Goal: Information Seeking & Learning: Compare options

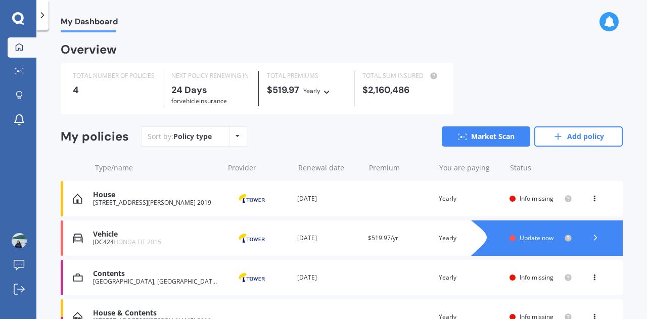
scroll to position [58, 0]
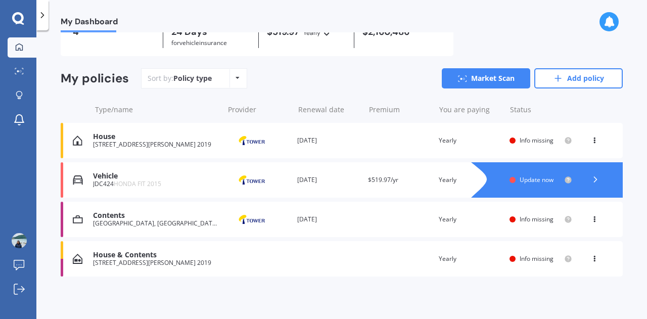
click at [535, 224] on div "Contents [GEOGRAPHIC_DATA][PERSON_NAME], [GEOGRAPHIC_DATA] 2019 Provider Renewa…" at bounding box center [342, 219] width 562 height 35
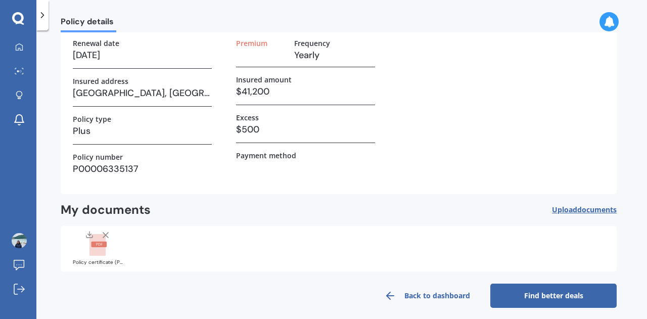
scroll to position [68, 0]
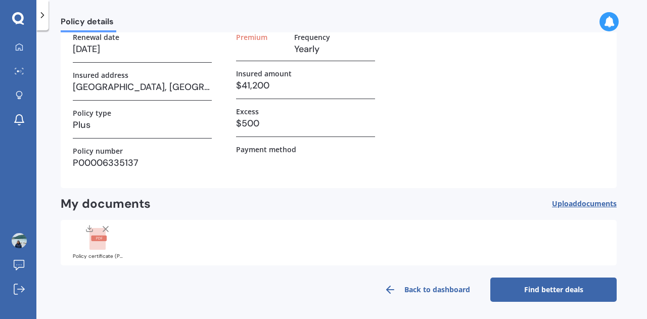
click at [516, 297] on link "Find better deals" at bounding box center [553, 289] width 126 height 24
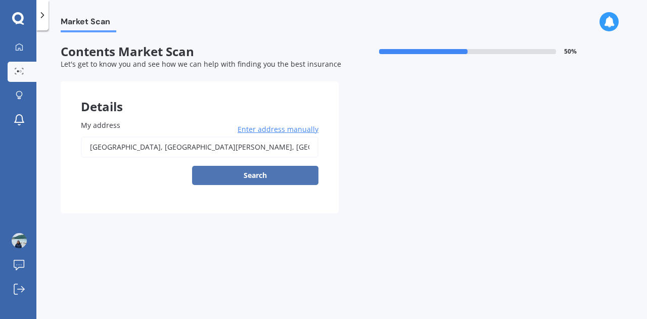
click at [251, 179] on button "Search" at bounding box center [255, 175] width 126 height 19
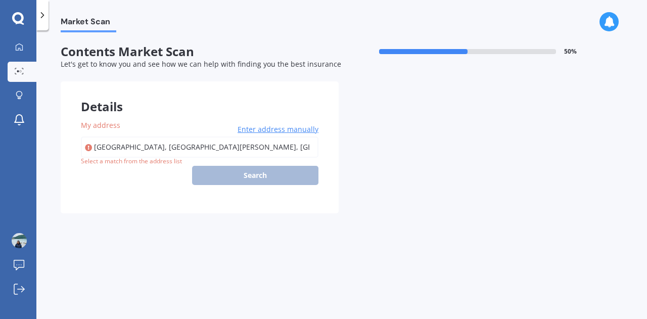
click at [127, 148] on input "[GEOGRAPHIC_DATA], [GEOGRAPHIC_DATA][PERSON_NAME], [GEOGRAPHIC_DATA] 2019" at bounding box center [199, 146] width 237 height 21
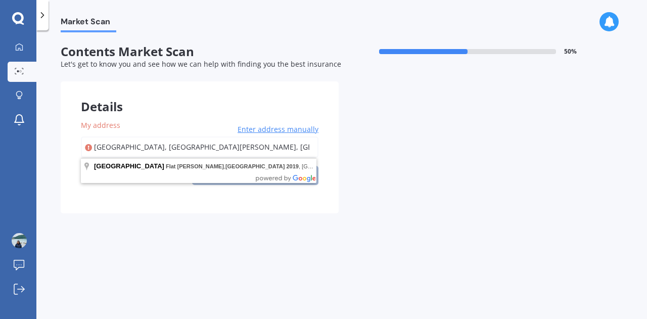
drag, startPoint x: 247, startPoint y: 146, endPoint x: 77, endPoint y: 144, distance: 170.3
click at [77, 144] on div "My address [GEOGRAPHIC_DATA][PERSON_NAME], [GEOGRAPHIC_DATA] 2019 Enter address…" at bounding box center [200, 157] width 278 height 114
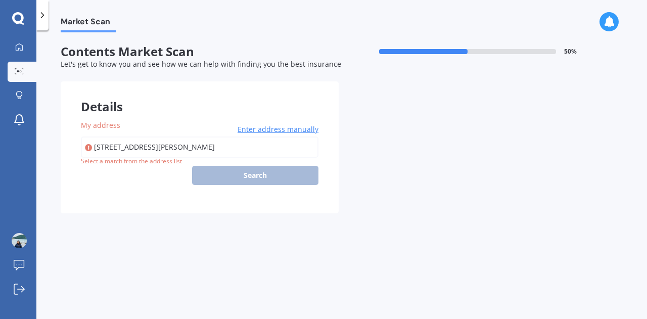
type input "[STREET_ADDRESS][PERSON_NAME] 2019"
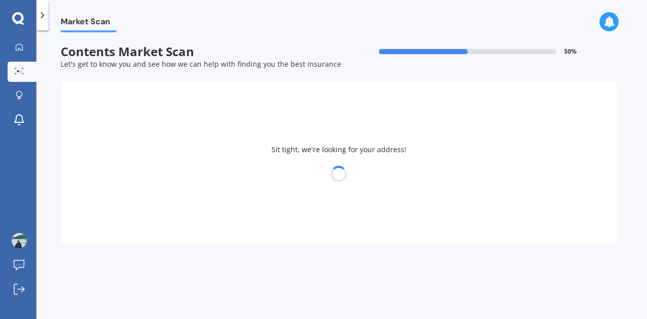
select select "15"
select select "02"
select select "1982"
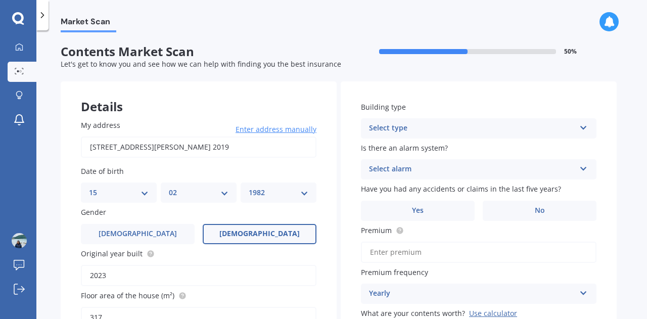
scroll to position [152, 0]
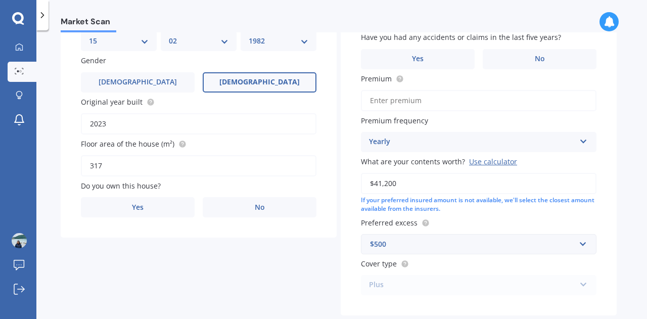
click at [122, 126] on input "2023" at bounding box center [198, 123] width 235 height 21
type input "2024"
click at [149, 118] on input "2024" at bounding box center [198, 123] width 235 height 21
click at [149, 123] on input "2024" at bounding box center [198, 123] width 235 height 21
click at [116, 203] on label "Yes" at bounding box center [138, 207] width 114 height 20
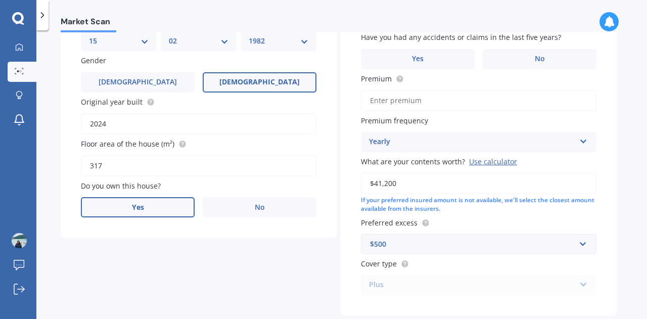
click at [0, 0] on input "Yes" at bounding box center [0, 0] width 0 height 0
click at [128, 245] on div "Select occupant" at bounding box center [192, 248] width 206 height 12
click at [127, 271] on div "Owner" at bounding box center [198, 268] width 234 height 18
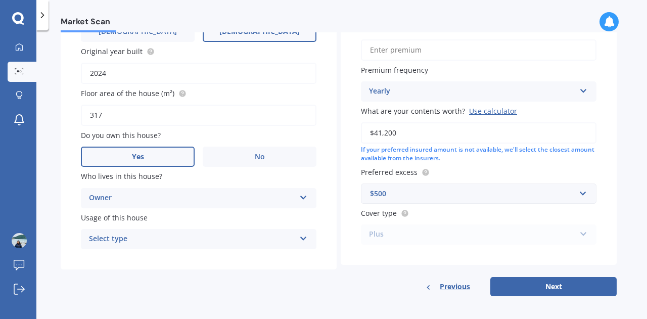
click at [133, 244] on div "Select type" at bounding box center [192, 239] width 206 height 12
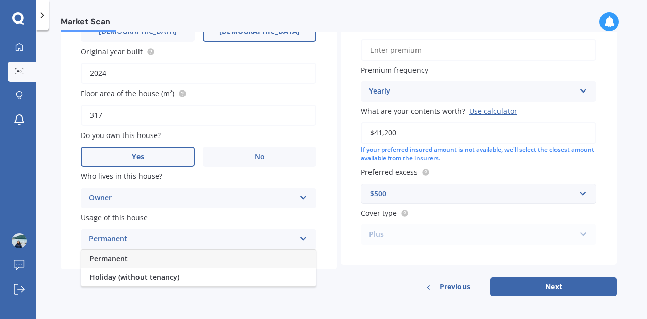
click at [129, 261] on div "Permanent" at bounding box center [198, 259] width 234 height 18
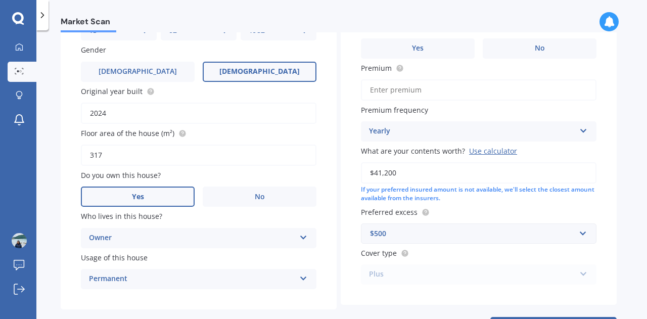
scroll to position [0, 0]
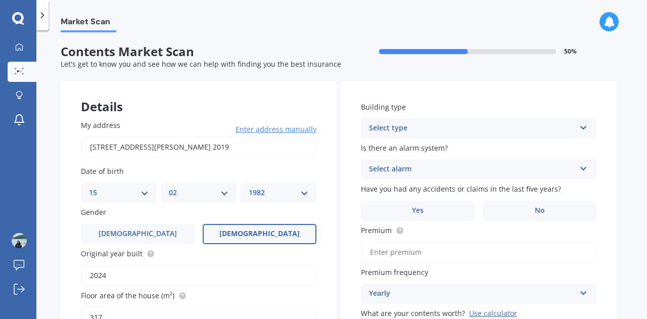
click at [433, 124] on div "Select type" at bounding box center [472, 128] width 206 height 12
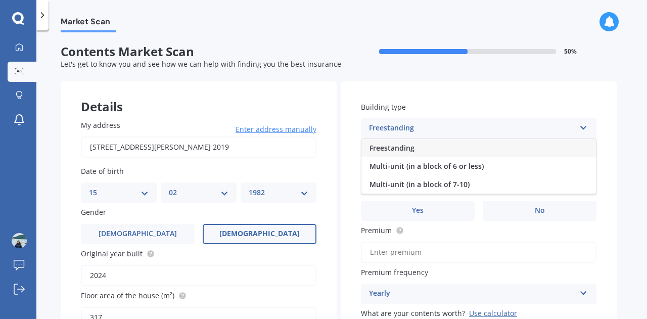
click at [411, 142] on div "Freestanding" at bounding box center [478, 148] width 234 height 18
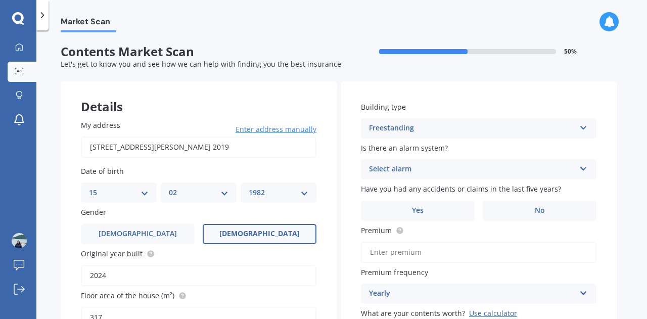
click at [419, 168] on div "Select alarm" at bounding box center [472, 169] width 206 height 12
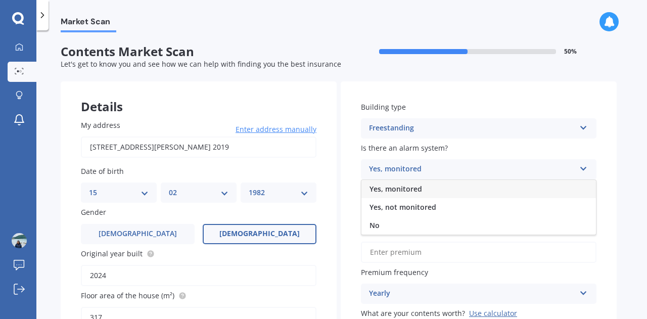
click at [401, 191] on span "Yes, monitored" at bounding box center [395, 189] width 53 height 10
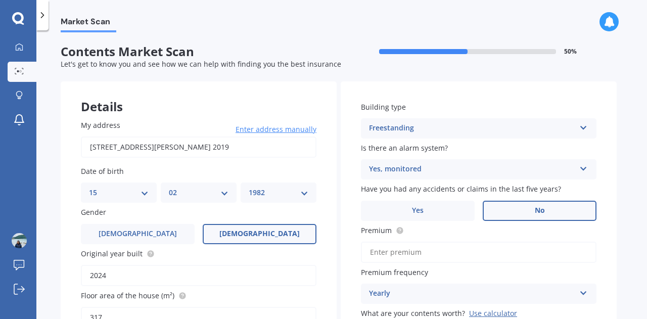
click at [551, 214] on label "No" at bounding box center [539, 211] width 114 height 20
click at [0, 0] on input "No" at bounding box center [0, 0] width 0 height 0
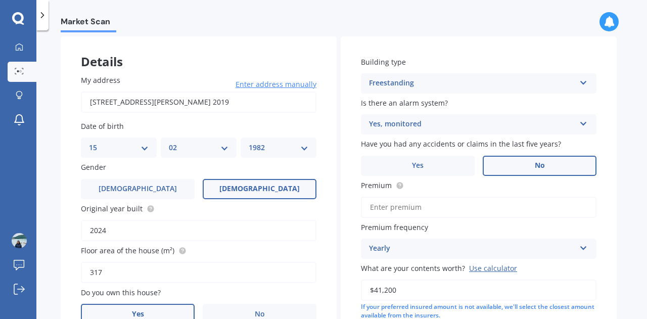
scroll to position [101, 0]
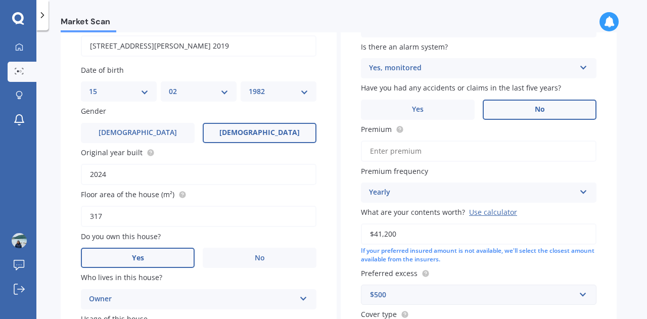
click at [367, 152] on input "Premium" at bounding box center [478, 150] width 235 height 21
click at [427, 152] on input "Premium" at bounding box center [478, 150] width 235 height 21
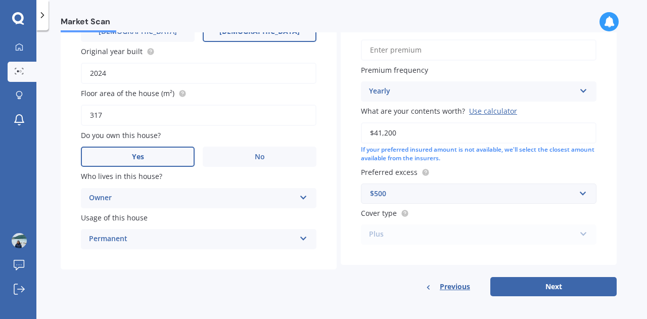
scroll to position [0, 0]
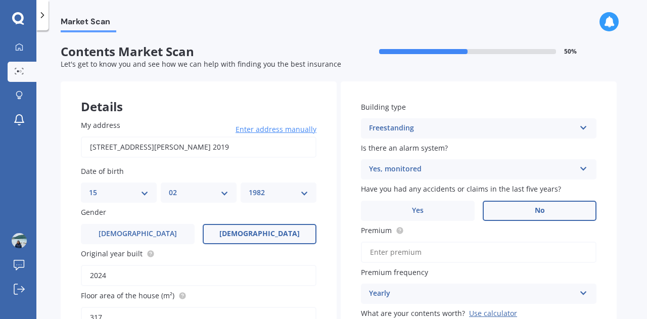
click at [420, 256] on input "Premium" at bounding box center [478, 251] width 235 height 21
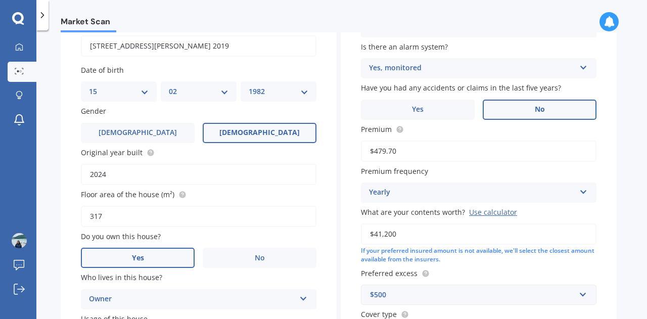
scroll to position [152, 0]
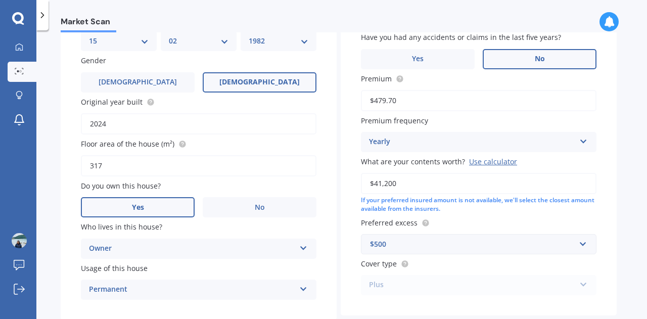
type input "$479.70"
click at [396, 185] on input "$41,200" at bounding box center [478, 183] width 235 height 21
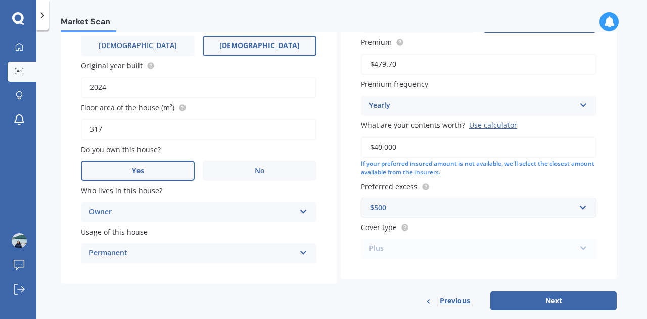
scroll to position [207, 0]
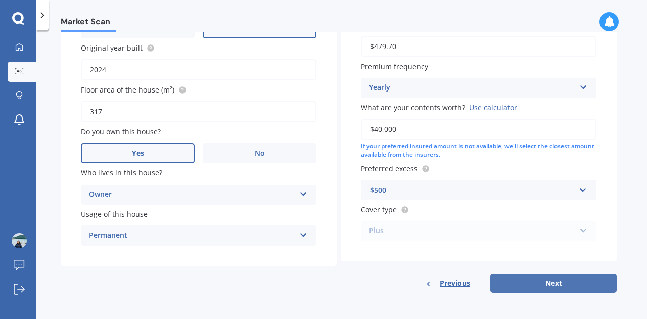
type input "$40,000"
click at [508, 284] on button "Next" at bounding box center [553, 282] width 126 height 19
select select "15"
select select "02"
select select "1982"
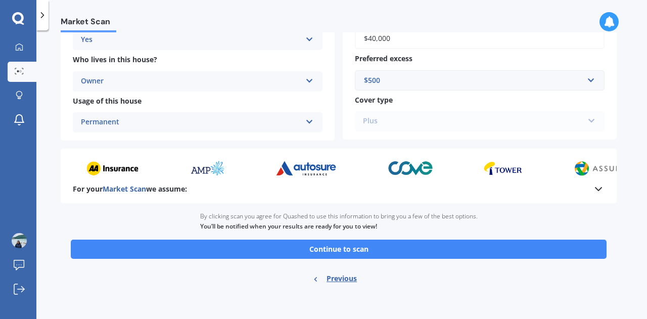
scroll to position [287, 0]
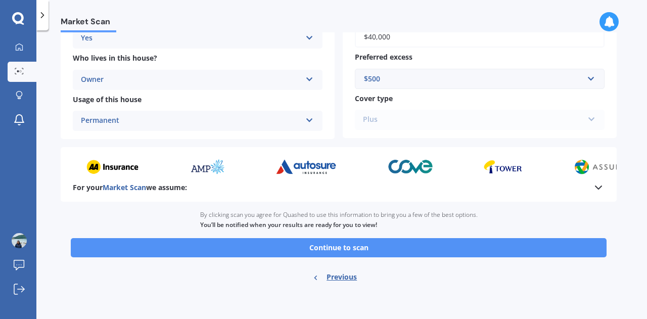
click at [361, 244] on button "Continue to scan" at bounding box center [339, 247] width 536 height 19
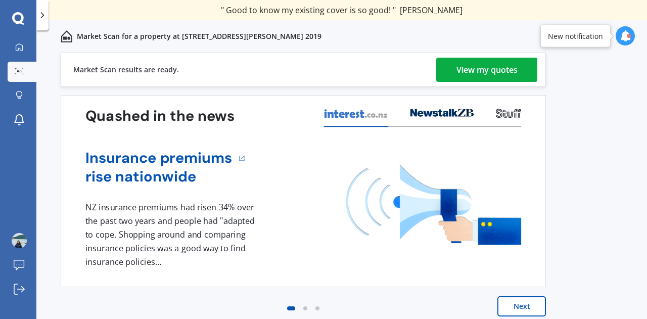
click at [462, 77] on div "View my quotes" at bounding box center [486, 70] width 61 height 24
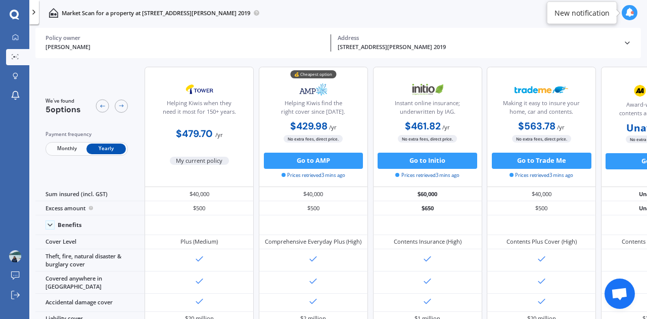
click at [212, 104] on div "Helping Kiwis when they need it most for 150+ years." at bounding box center [199, 109] width 95 height 20
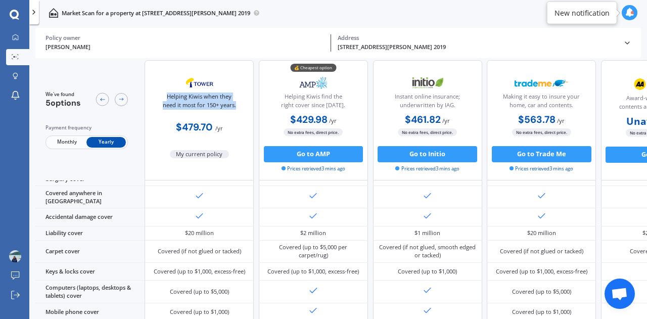
scroll to position [126, 0]
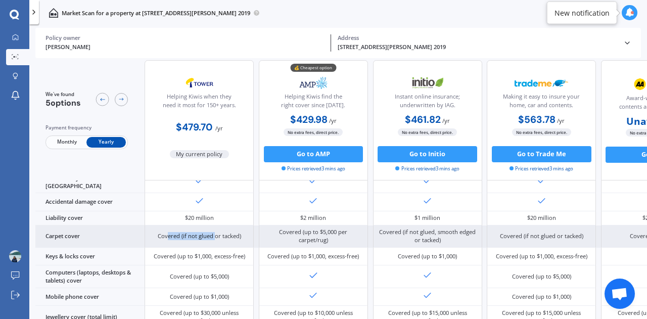
drag, startPoint x: 167, startPoint y: 229, endPoint x: 216, endPoint y: 229, distance: 49.0
click at [216, 232] on div "Covered (if not glued or tacked)" at bounding box center [199, 236] width 83 height 8
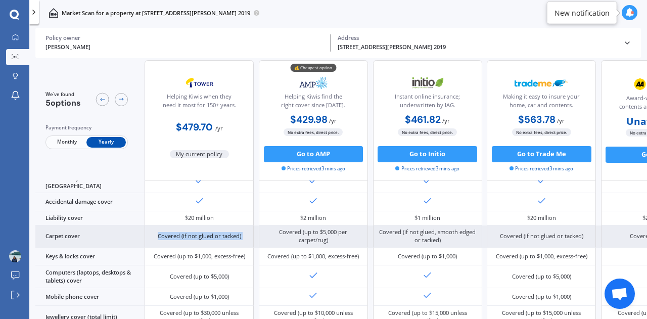
click at [216, 232] on div "Covered (if not glued or tacked)" at bounding box center [199, 236] width 83 height 8
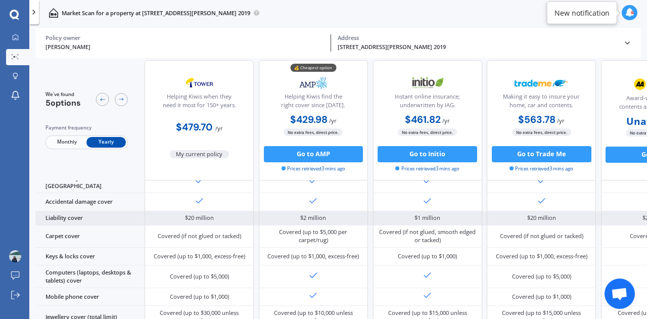
click at [189, 214] on div "$20 million" at bounding box center [199, 218] width 29 height 8
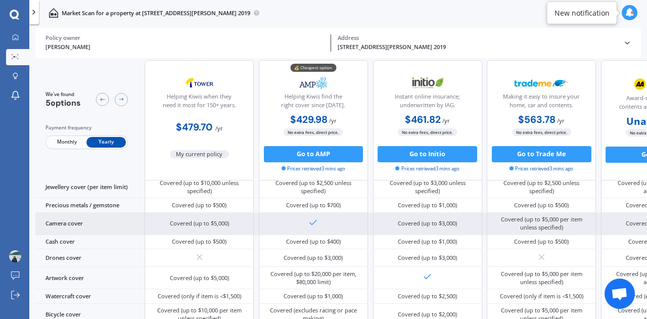
scroll to position [379, 0]
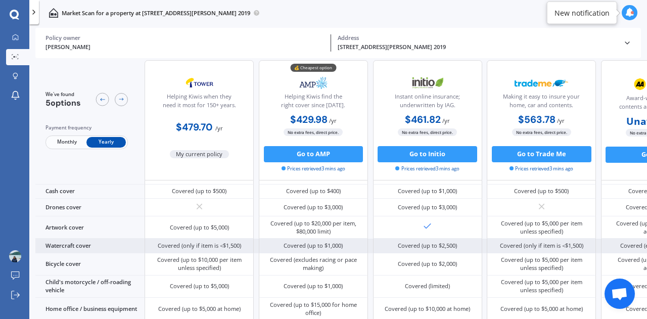
click at [185, 241] on div "Covered (only if item is <$1,500)" at bounding box center [199, 245] width 83 height 8
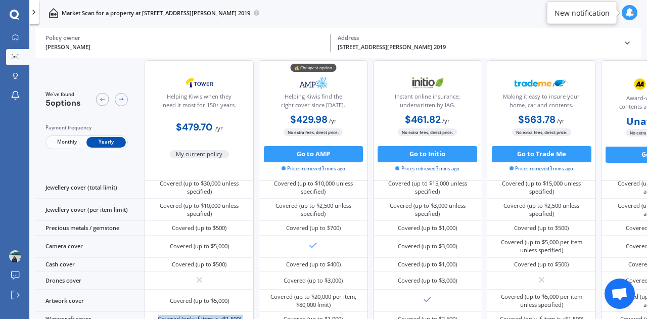
scroll to position [0, 0]
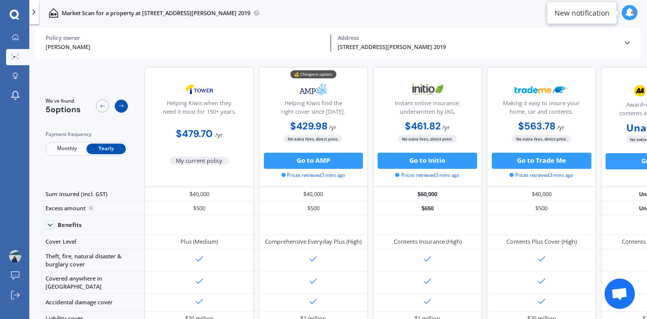
click at [123, 104] on icon at bounding box center [121, 106] width 7 height 7
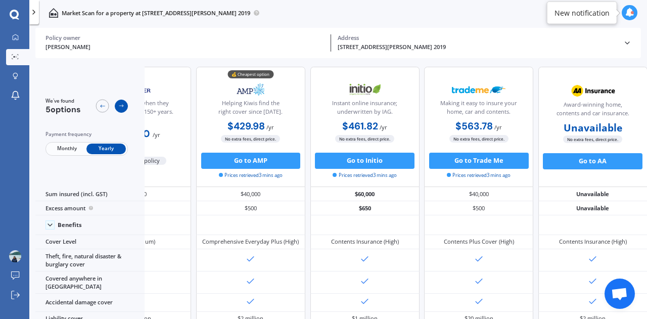
scroll to position [0, 83]
click at [123, 104] on icon at bounding box center [121, 106] width 7 height 7
click at [96, 109] on div at bounding box center [102, 106] width 13 height 13
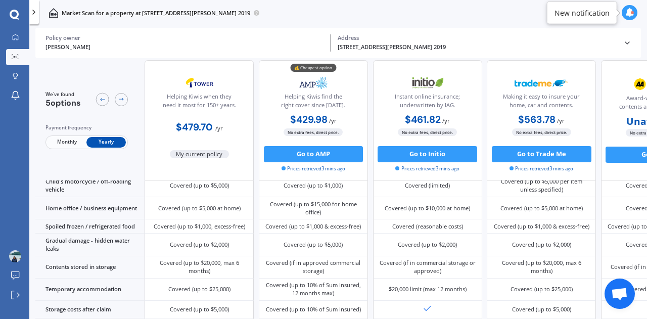
scroll to position [666, 0]
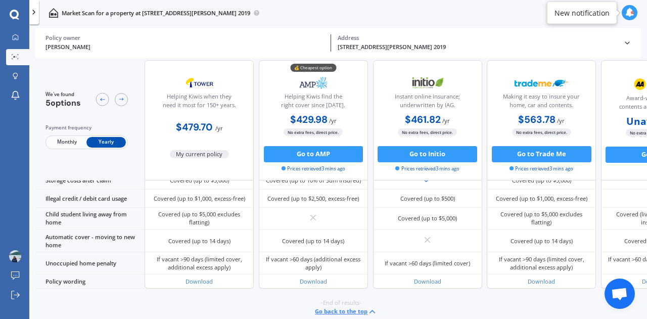
click at [13, 15] on icon at bounding box center [15, 15] width 10 height 10
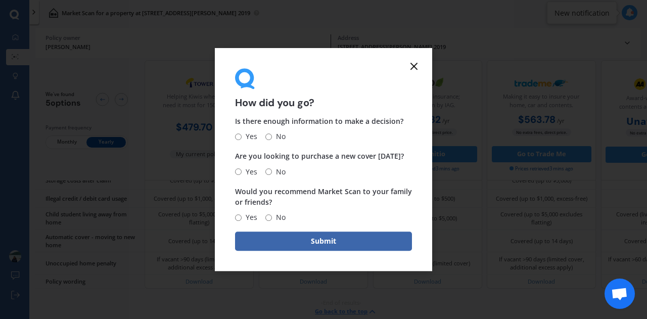
click at [272, 174] on span "No" at bounding box center [279, 172] width 14 height 12
click at [272, 174] on input "No" at bounding box center [268, 171] width 7 height 7
radio input "true"
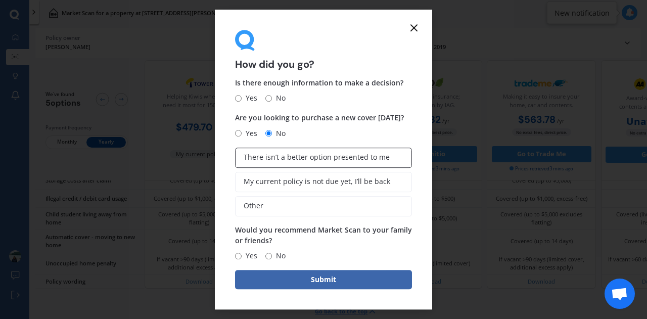
click at [335, 160] on span "There isn’t a better option presented to me" at bounding box center [317, 157] width 146 height 9
click at [0, 0] on input "There isn’t a better option presented to me" at bounding box center [0, 0] width 0 height 0
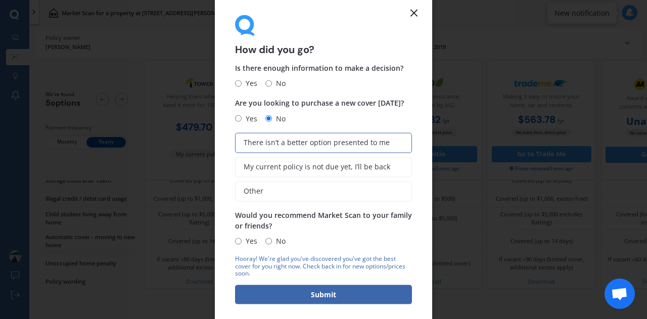
click at [240, 242] on input "Yes" at bounding box center [238, 240] width 7 height 7
radio input "true"
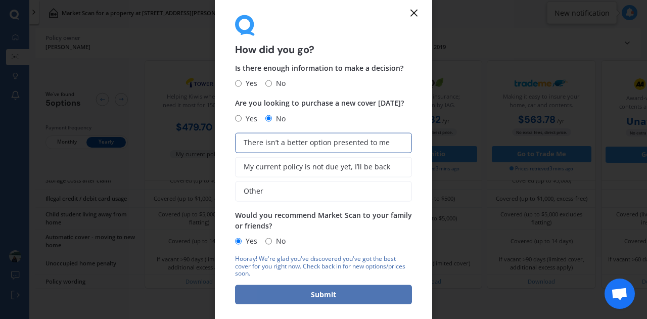
click at [310, 293] on button "Submit" at bounding box center [323, 294] width 177 height 19
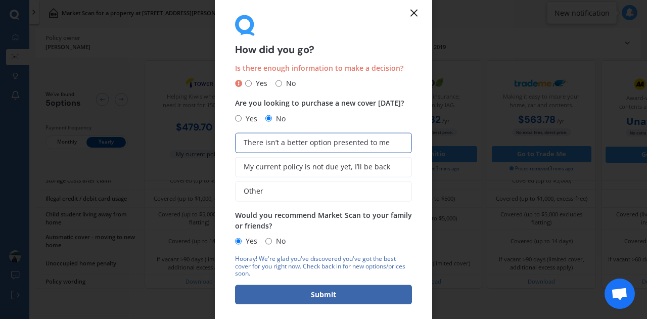
click at [260, 84] on span "Yes" at bounding box center [260, 83] width 16 height 12
click at [252, 84] on input "Yes" at bounding box center [248, 83] width 7 height 7
radio input "true"
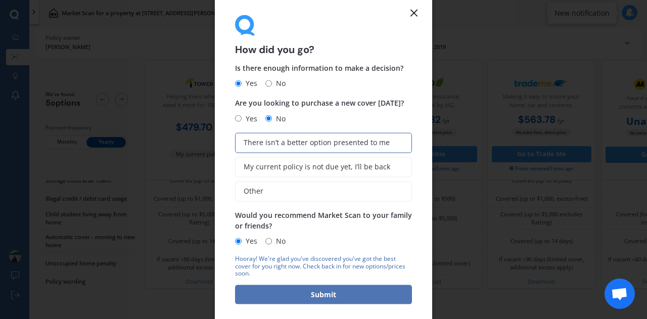
click at [351, 297] on button "Submit" at bounding box center [323, 294] width 177 height 19
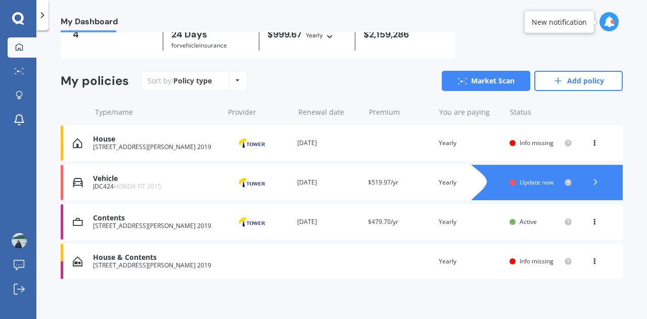
scroll to position [58, 0]
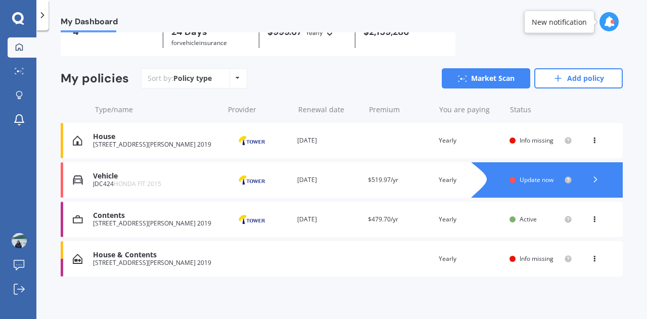
click at [166, 262] on div "[STREET_ADDRESS][PERSON_NAME] 2019" at bounding box center [155, 262] width 125 height 7
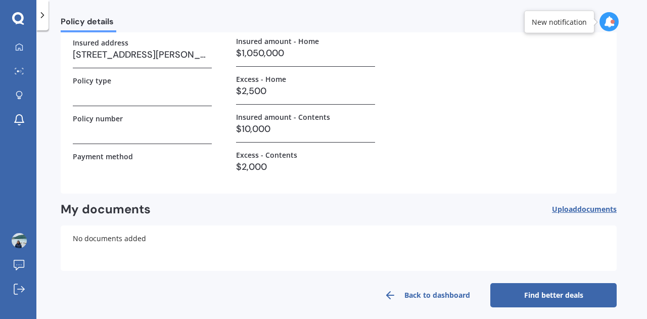
scroll to position [101, 0]
click at [288, 125] on h3 "$10,000" at bounding box center [305, 128] width 139 height 15
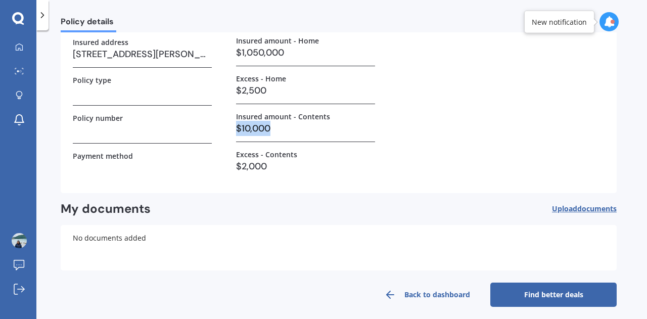
click at [288, 125] on h3 "$10,000" at bounding box center [305, 128] width 139 height 15
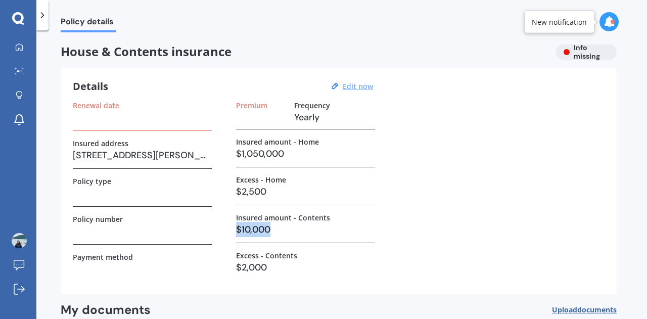
click at [361, 89] on u "Edit now" at bounding box center [358, 86] width 30 height 10
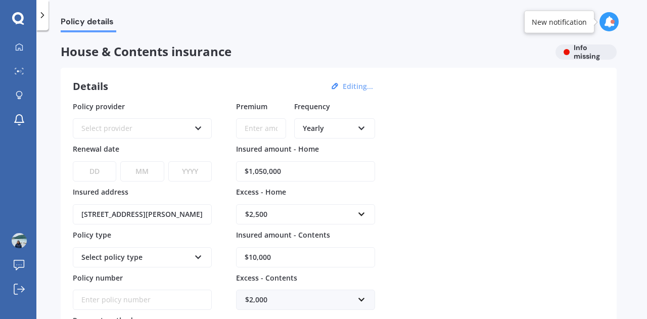
click at [305, 170] on input "$1,050,000" at bounding box center [305, 171] width 139 height 20
